Goal: Navigation & Orientation: Find specific page/section

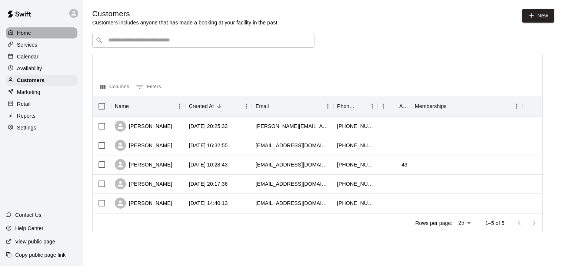
click at [30, 29] on div "Home" at bounding box center [41, 32] width 71 height 11
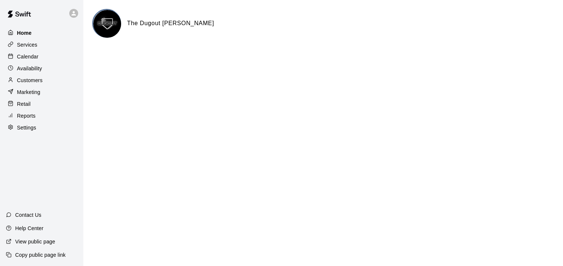
click at [26, 30] on p "Home" at bounding box center [24, 32] width 15 height 7
click at [36, 49] on div "Services" at bounding box center [41, 44] width 71 height 11
